Goal: Share content

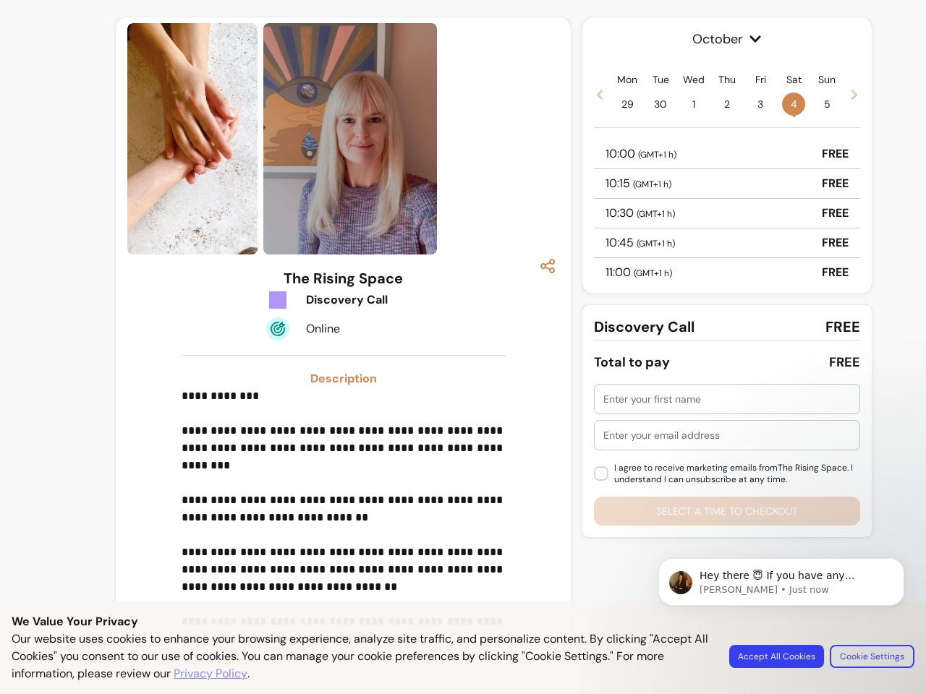
click at [343, 139] on img at bounding box center [350, 138] width 174 height 231
click at [548, 266] on icon "button" at bounding box center [547, 266] width 17 height 17
click at [344, 509] on p "**********" at bounding box center [344, 509] width 324 height 243
click at [727, 39] on span "October" at bounding box center [727, 39] width 266 height 20
click at [600, 94] on icon at bounding box center [600, 95] width 6 height 10
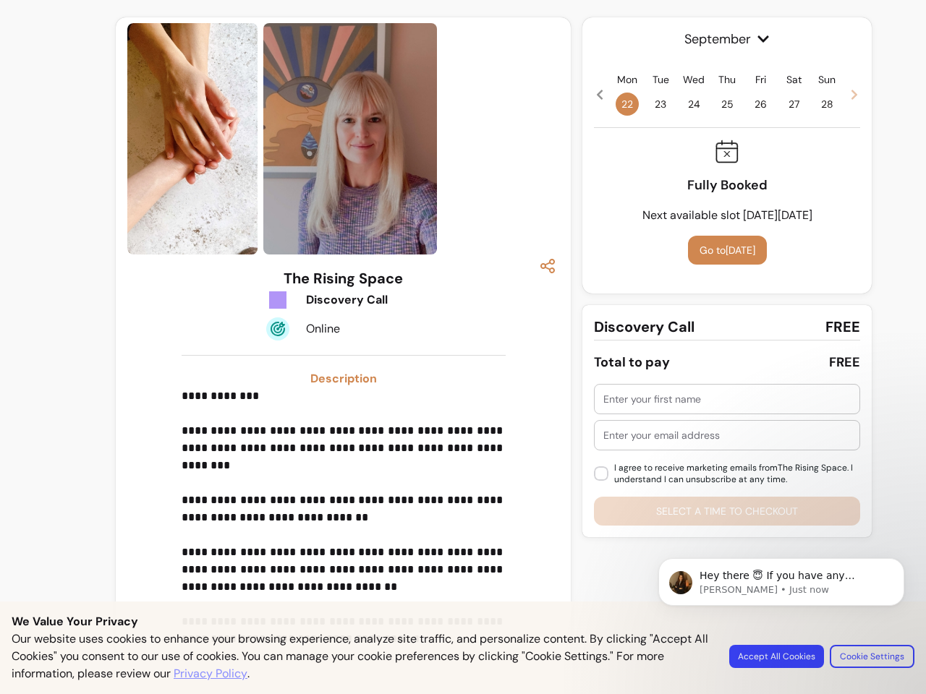
click at [627, 104] on span "22" at bounding box center [627, 104] width 23 height 23
click at [660, 104] on span "23" at bounding box center [660, 104] width 23 height 23
